Goal: Information Seeking & Learning: Find specific fact

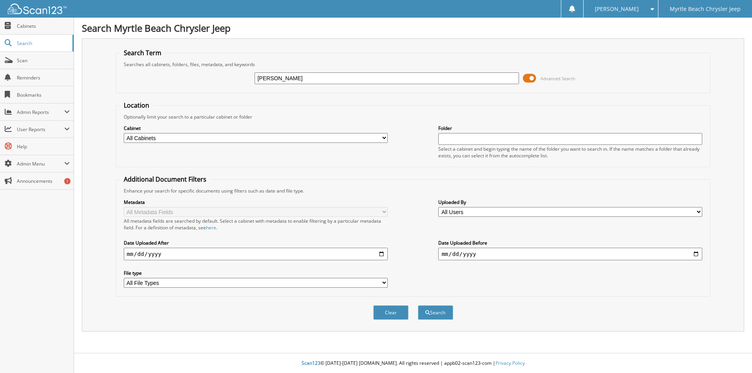
type input "bazen"
click at [418, 306] on button "Search" at bounding box center [435, 313] width 35 height 14
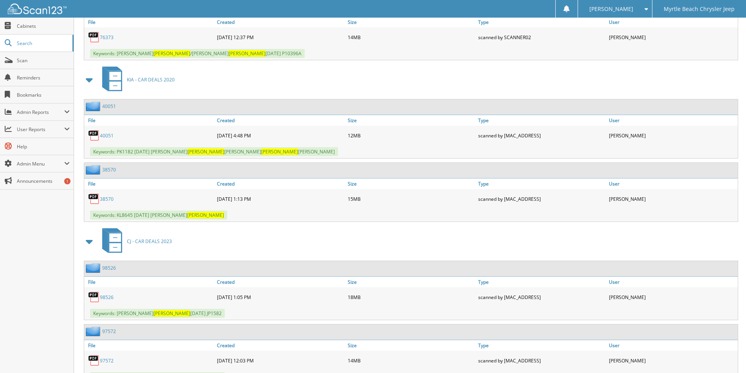
scroll to position [823, 0]
drag, startPoint x: 105, startPoint y: 135, endPoint x: 117, endPoint y: 135, distance: 11.4
click at [105, 135] on link "40051" at bounding box center [107, 135] width 14 height 7
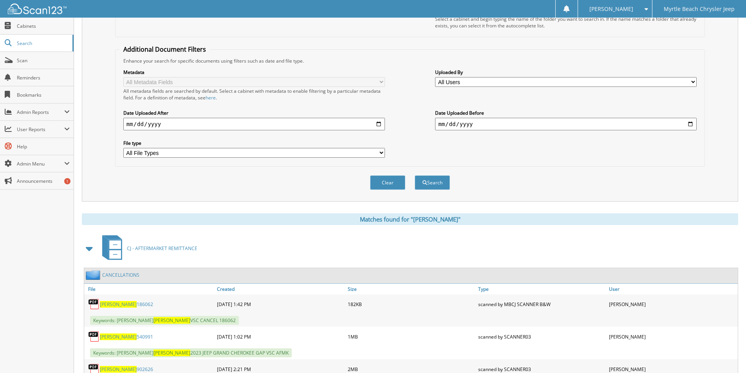
scroll to position [0, 0]
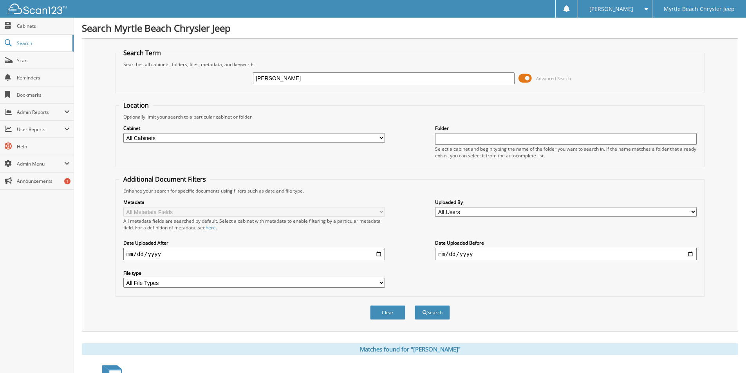
drag, startPoint x: 354, startPoint y: 76, endPoint x: 147, endPoint y: 77, distance: 207.2
click at [147, 77] on div "bazen Advanced Search" at bounding box center [409, 78] width 581 height 21
type input "[PERSON_NAME]"
click at [415, 306] on button "Search" at bounding box center [432, 313] width 35 height 14
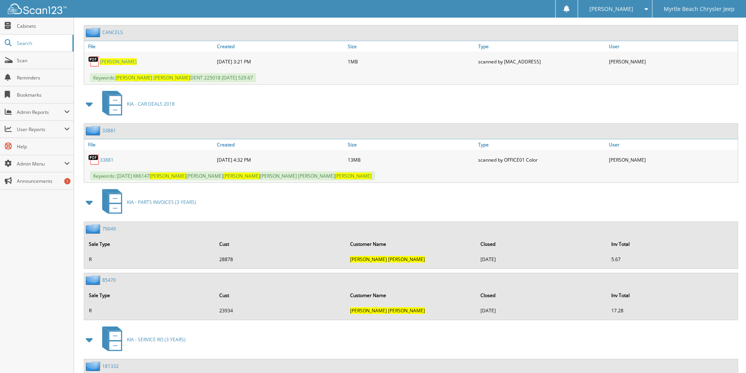
scroll to position [392, 0]
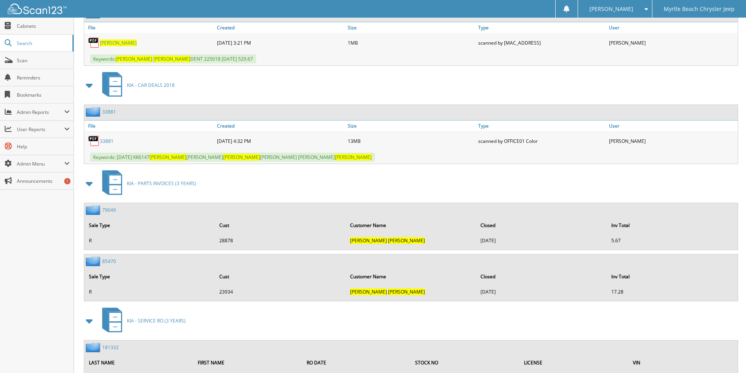
drag, startPoint x: 103, startPoint y: 140, endPoint x: 142, endPoint y: 156, distance: 42.5
click at [103, 140] on link "33881" at bounding box center [107, 141] width 14 height 7
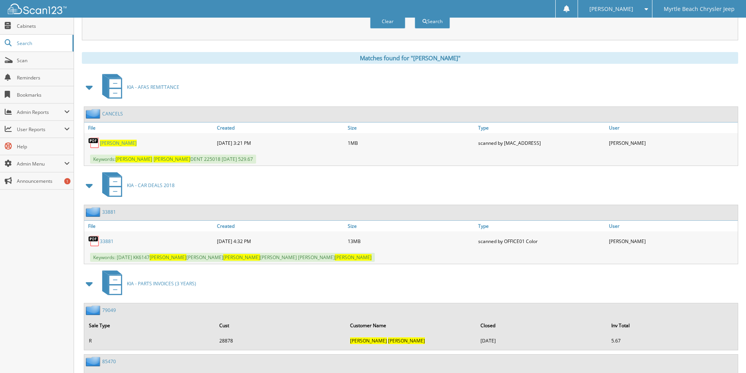
scroll to position [274, 0]
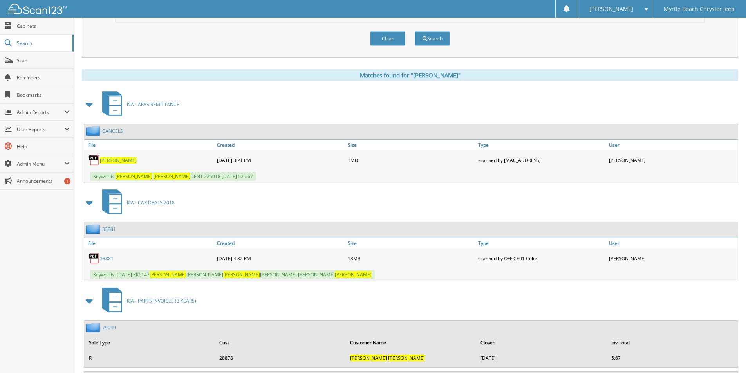
click at [108, 160] on span "[PERSON_NAME]" at bounding box center [118, 160] width 37 height 7
click at [30, 23] on span "Cabinets" at bounding box center [43, 26] width 53 height 7
